Goal: Task Accomplishment & Management: Manage account settings

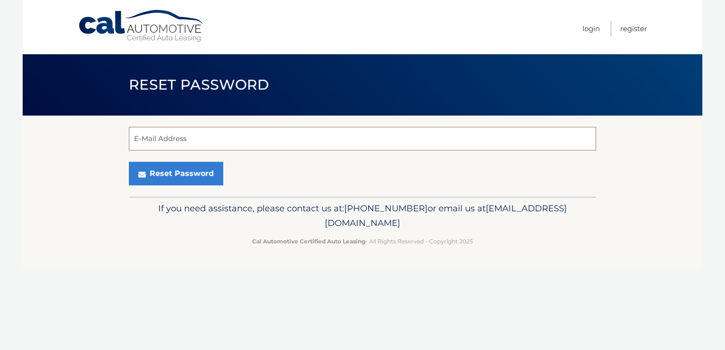
click at [307, 132] on input "E-Mail Address" at bounding box center [363, 139] width 468 height 24
type input "jrmua84@gmail.com"
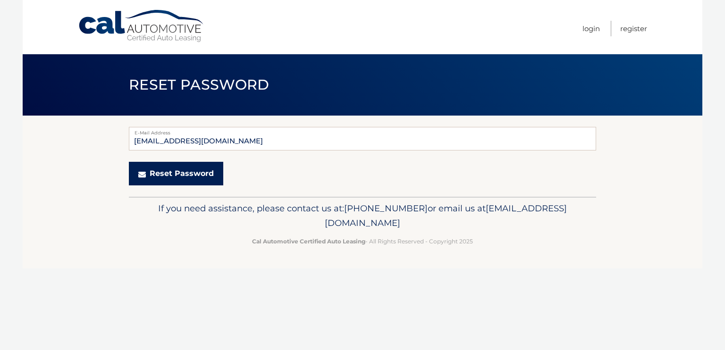
click at [179, 177] on button "Reset Password" at bounding box center [176, 174] width 94 height 24
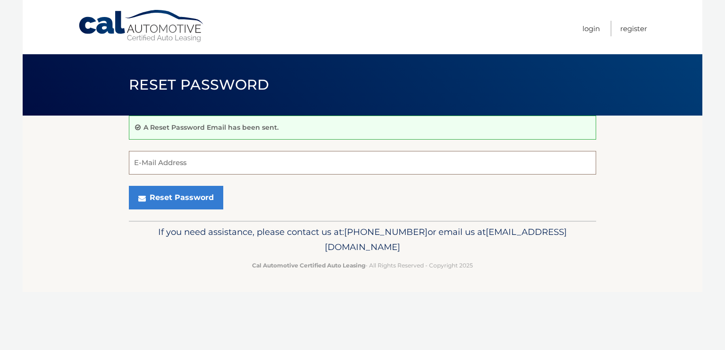
click at [179, 161] on input "E-Mail Address" at bounding box center [363, 163] width 468 height 24
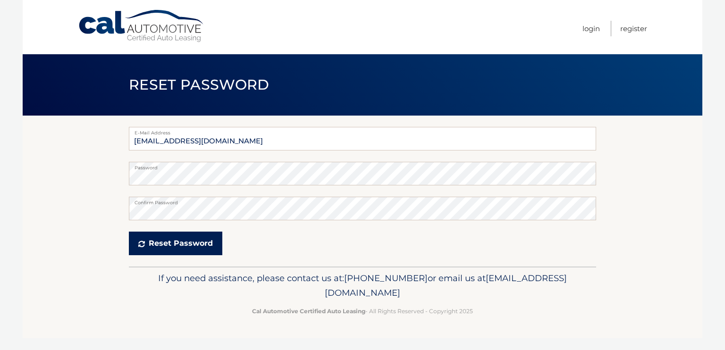
click at [161, 246] on button "Reset Password" at bounding box center [176, 244] width 94 height 24
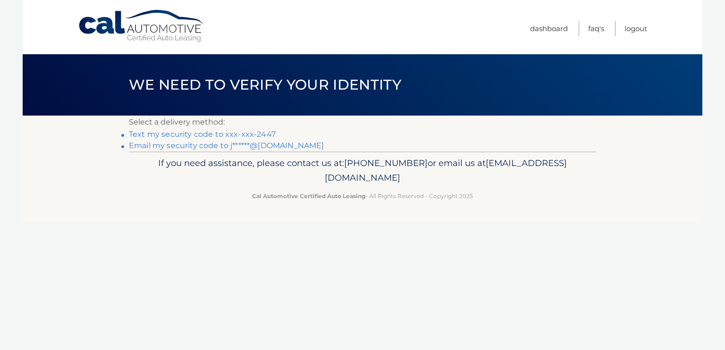
click at [220, 135] on link "Text my security code to xxx-xxx-2447" at bounding box center [202, 134] width 147 height 9
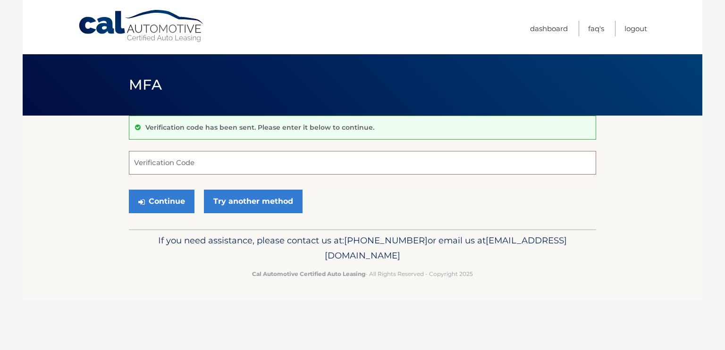
drag, startPoint x: 228, startPoint y: 160, endPoint x: 221, endPoint y: 162, distance: 7.3
click at [228, 160] on input "Verification Code" at bounding box center [363, 163] width 468 height 24
type input "329572"
click at [169, 192] on button "Continue" at bounding box center [162, 202] width 66 height 24
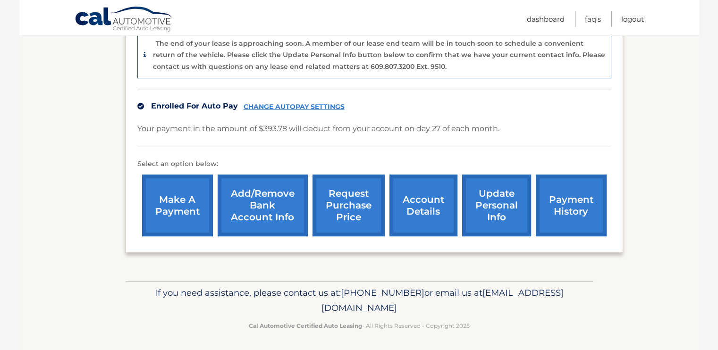
scroll to position [243, 0]
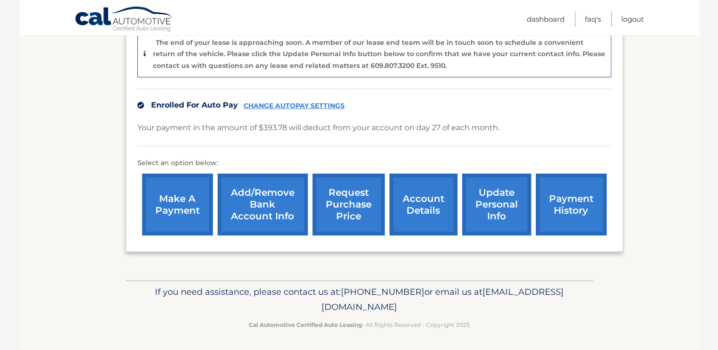
click at [433, 199] on link "account details" at bounding box center [424, 205] width 68 height 62
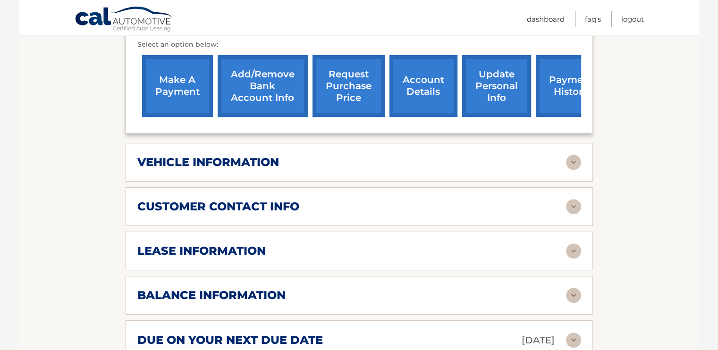
scroll to position [331, 0]
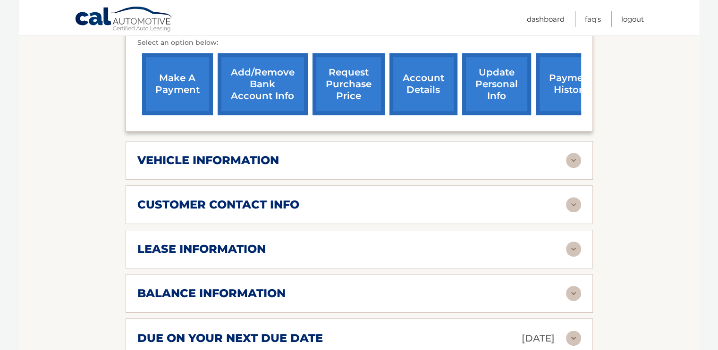
click at [564, 153] on div "vehicle information" at bounding box center [351, 160] width 429 height 14
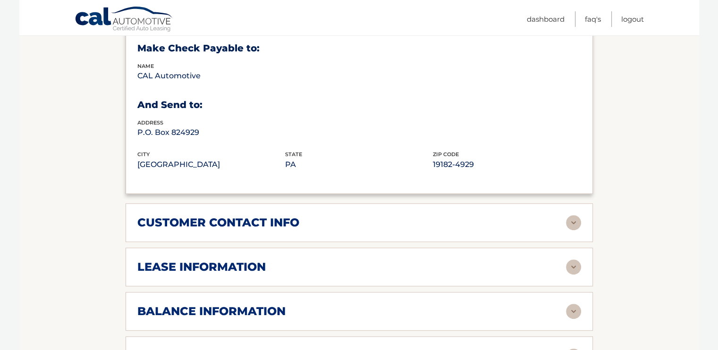
scroll to position [567, 0]
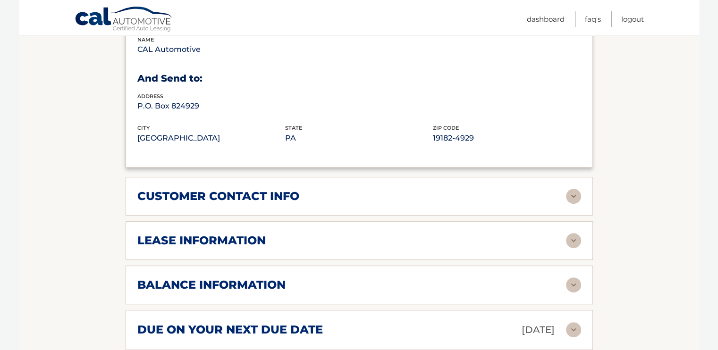
click at [567, 233] on img at bounding box center [573, 240] width 15 height 15
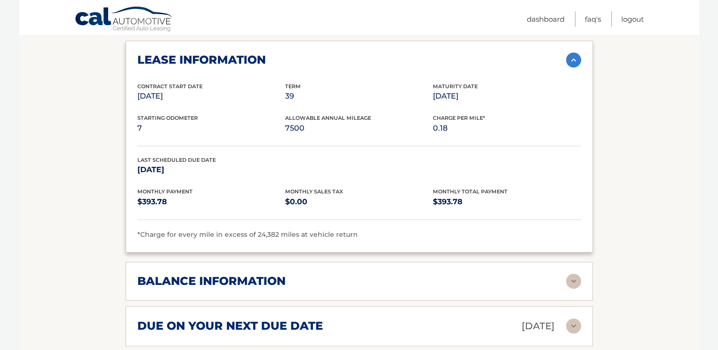
scroll to position [756, 0]
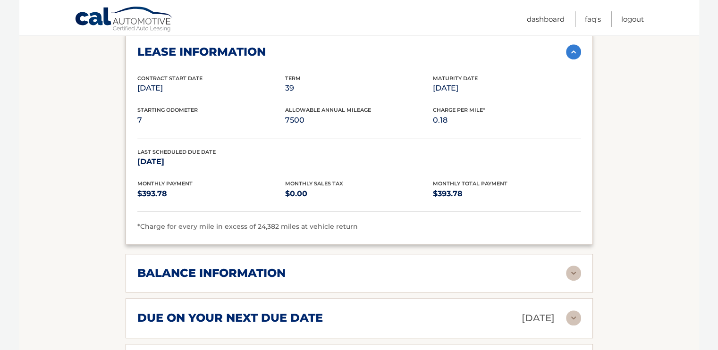
click at [570, 266] on img at bounding box center [573, 273] width 15 height 15
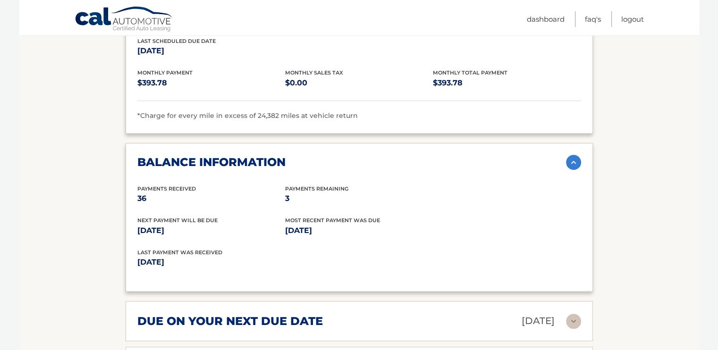
scroll to position [897, 0]
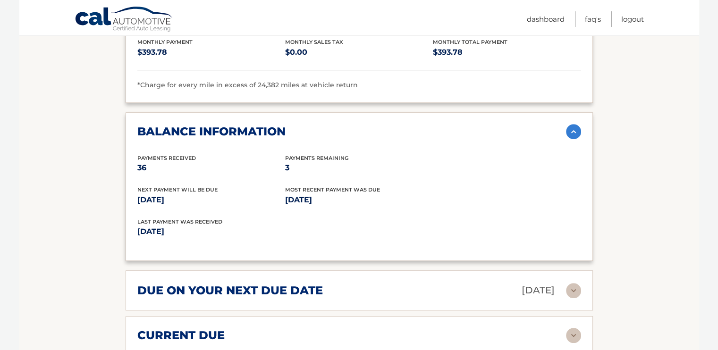
click at [571, 283] on img at bounding box center [573, 290] width 15 height 15
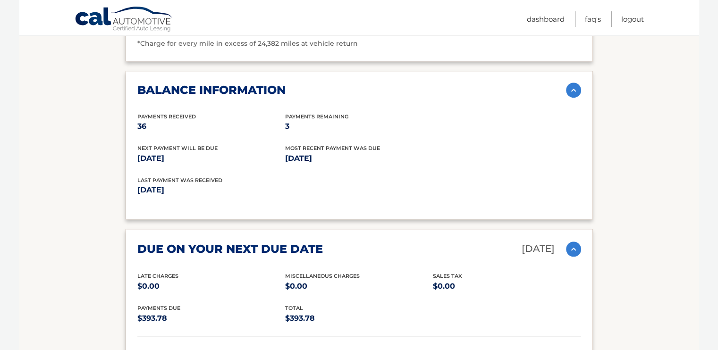
scroll to position [992, 0]
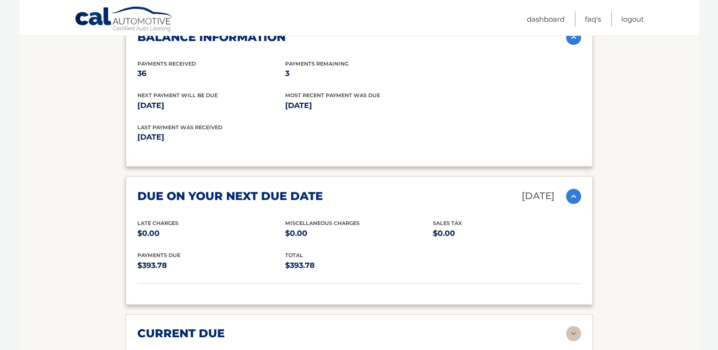
click at [574, 189] on img at bounding box center [573, 196] width 15 height 15
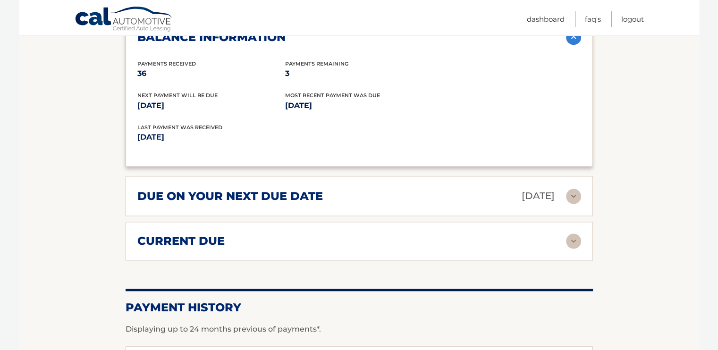
click at [572, 234] on img at bounding box center [573, 241] width 15 height 15
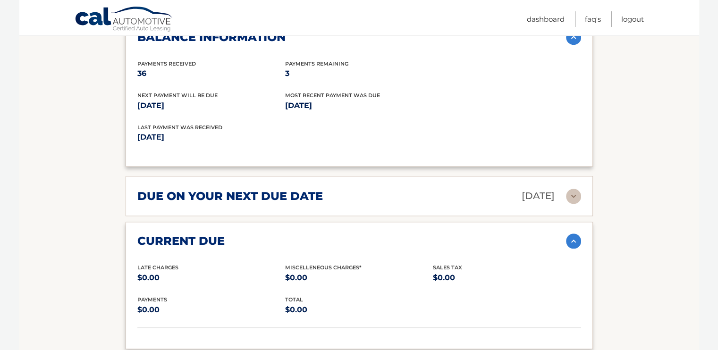
click at [572, 234] on img at bounding box center [573, 241] width 15 height 15
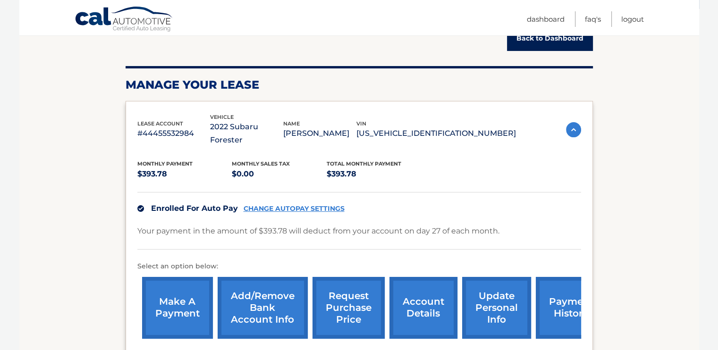
scroll to position [0, 0]
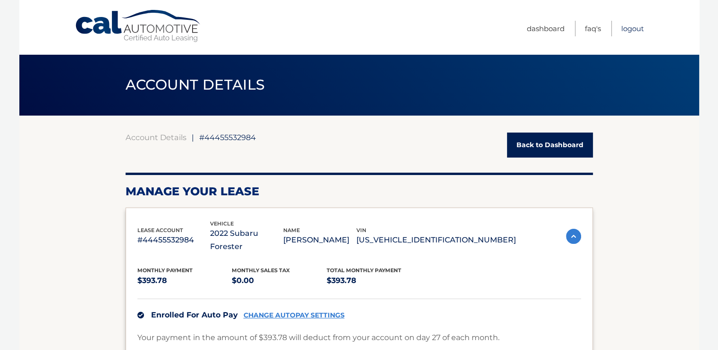
click at [629, 28] on link "Logout" at bounding box center [633, 29] width 23 height 16
